Goal: Task Accomplishment & Management: Use online tool/utility

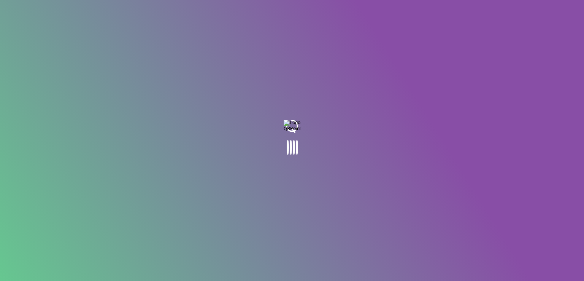
click at [138, 185] on body at bounding box center [292, 140] width 584 height 281
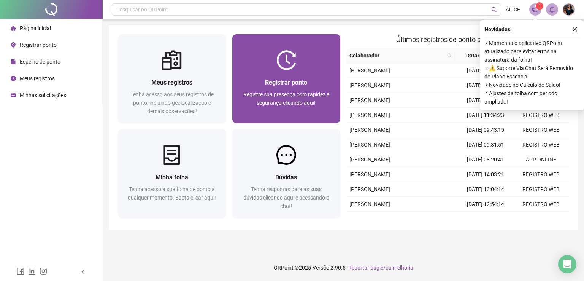
click at [278, 70] on div "Registrar ponto Registre sua presença com rapidez e segurança clicando aqui!" at bounding box center [286, 96] width 108 height 53
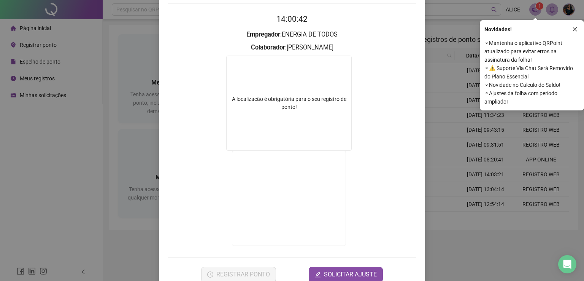
scroll to position [86, 0]
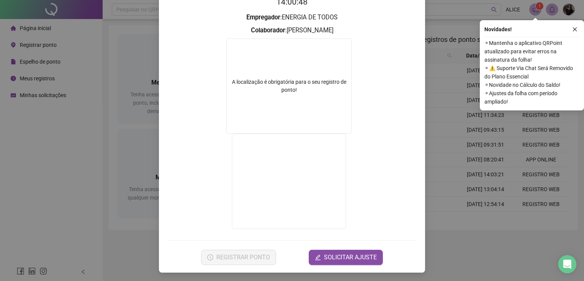
drag, startPoint x: 119, startPoint y: 92, endPoint x: 298, endPoint y: 70, distance: 180.8
click at [119, 92] on div "Registro de ponto web 14:00:48 Empregador : ENERGIA DE TODOS Colaborador : [PER…" at bounding box center [292, 140] width 584 height 281
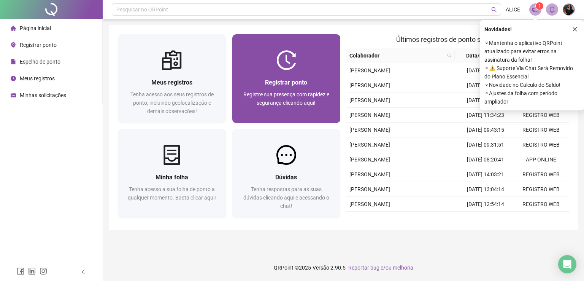
click at [310, 79] on div "Registrar ponto" at bounding box center [286, 83] width 90 height 10
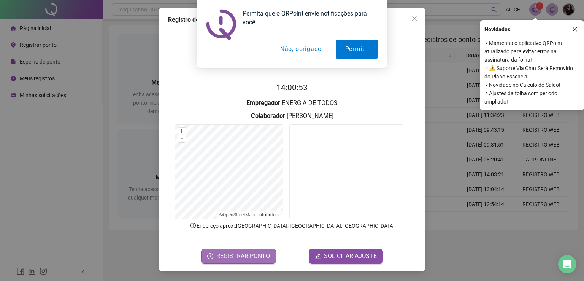
click at [249, 256] on span "REGISTRAR PONTO" at bounding box center [243, 255] width 54 height 9
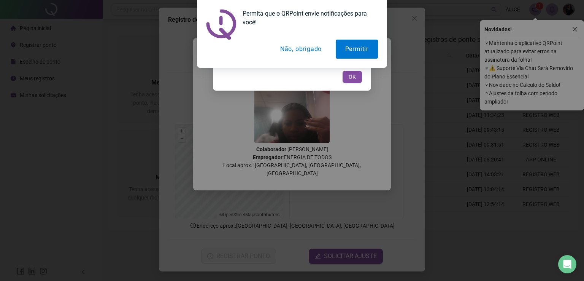
drag, startPoint x: 313, startPoint y: 49, endPoint x: 347, endPoint y: 75, distance: 42.1
click at [314, 51] on button "Não, obrigado" at bounding box center [301, 49] width 60 height 19
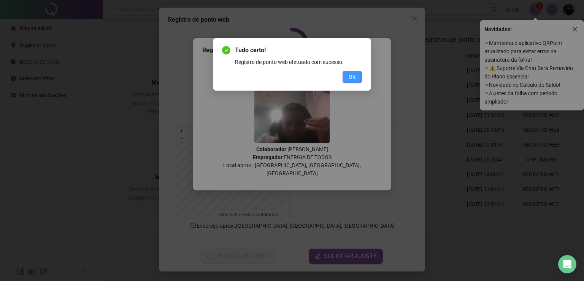
click at [351, 78] on span "OK" at bounding box center [352, 77] width 7 height 8
